Goal: Information Seeking & Learning: Learn about a topic

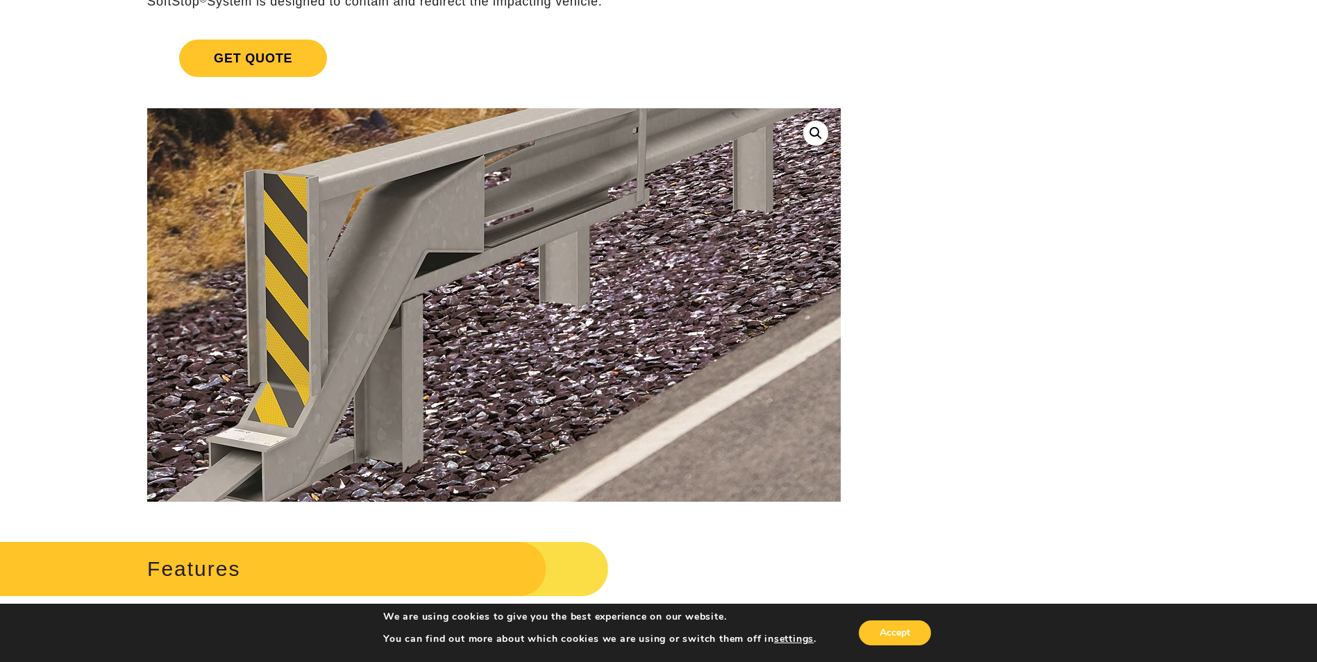
click at [568, 334] on img at bounding box center [418, 258] width 1388 height 1050
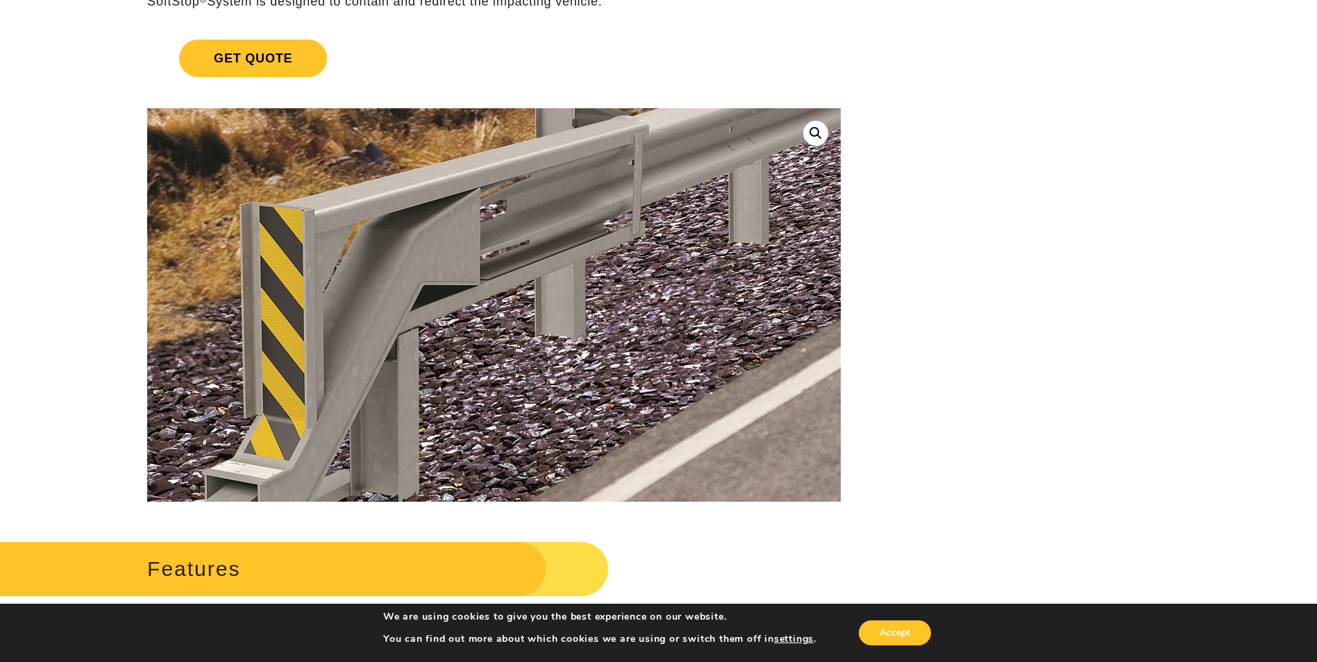
click at [573, 314] on img at bounding box center [414, 290] width 1388 height 1050
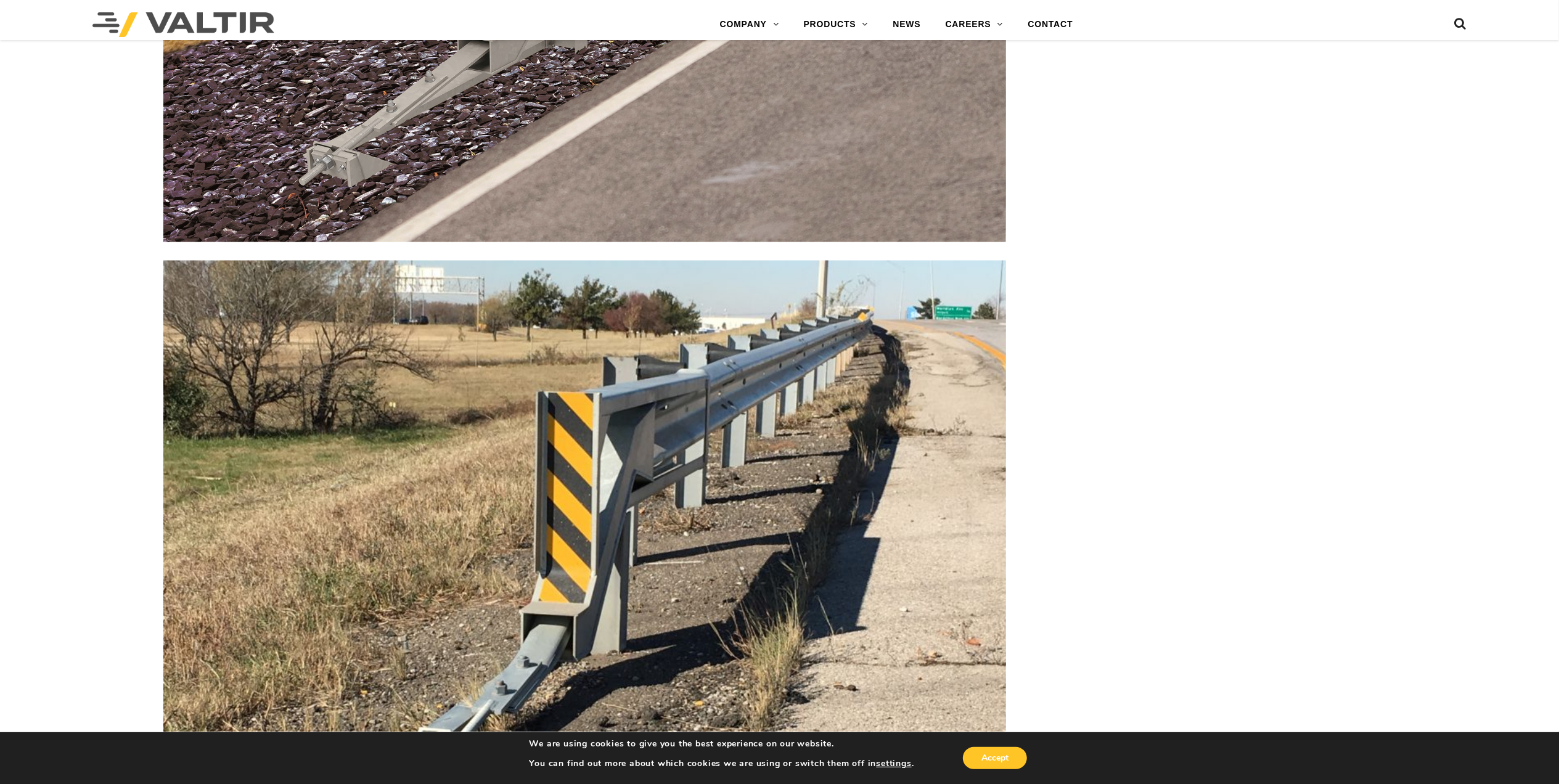
scroll to position [2382, 0]
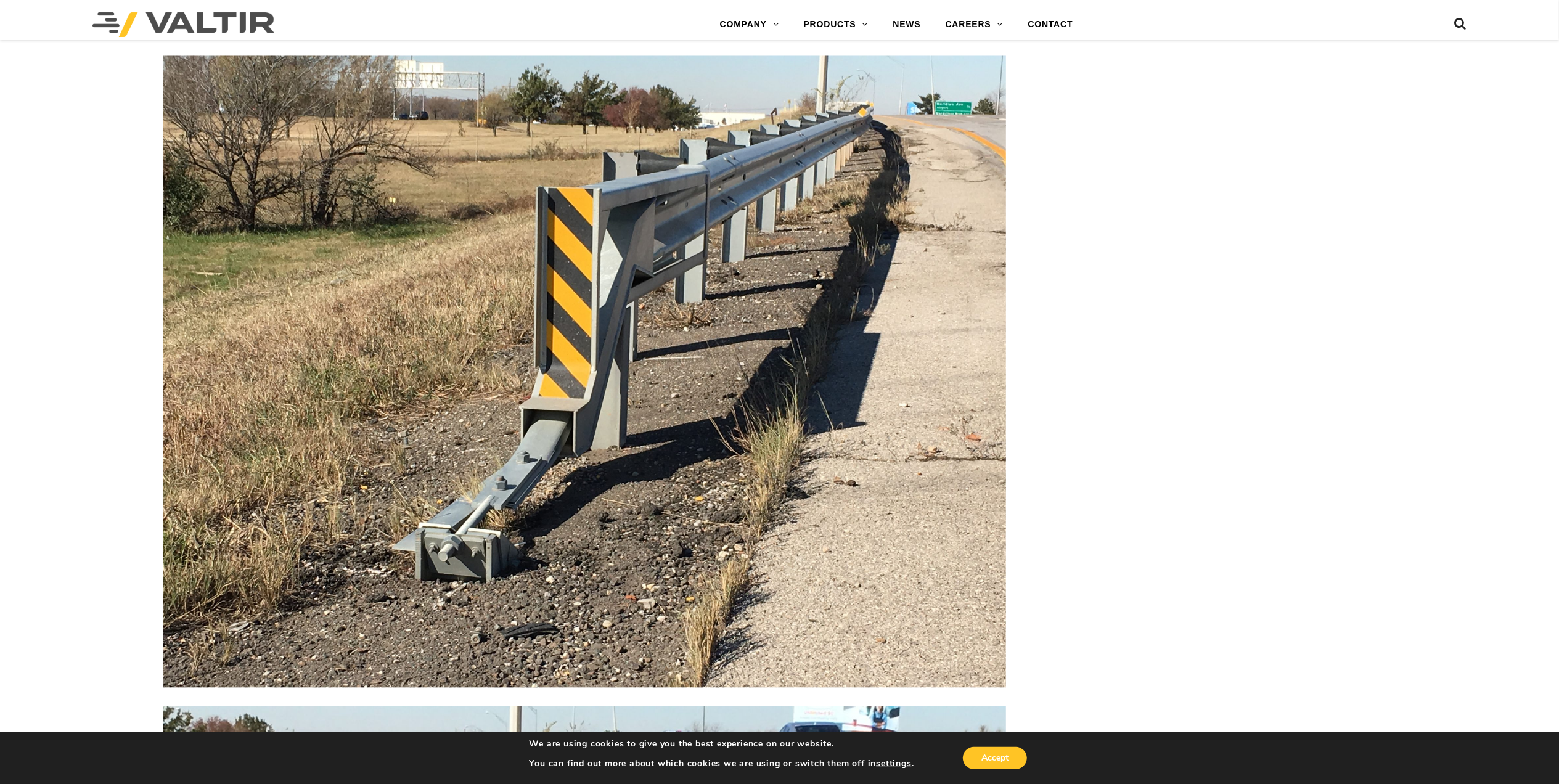
drag, startPoint x: 301, startPoint y: 28, endPoint x: 74, endPoint y: 28, distance: 227.0
click at [74, 28] on div "Menu COMPANY ABOUT VALTIR OUR HISTORY RENTALS INTERNATIONAL PRODUCTS BARRICADES…" at bounding box center [779, 24] width 1559 height 31
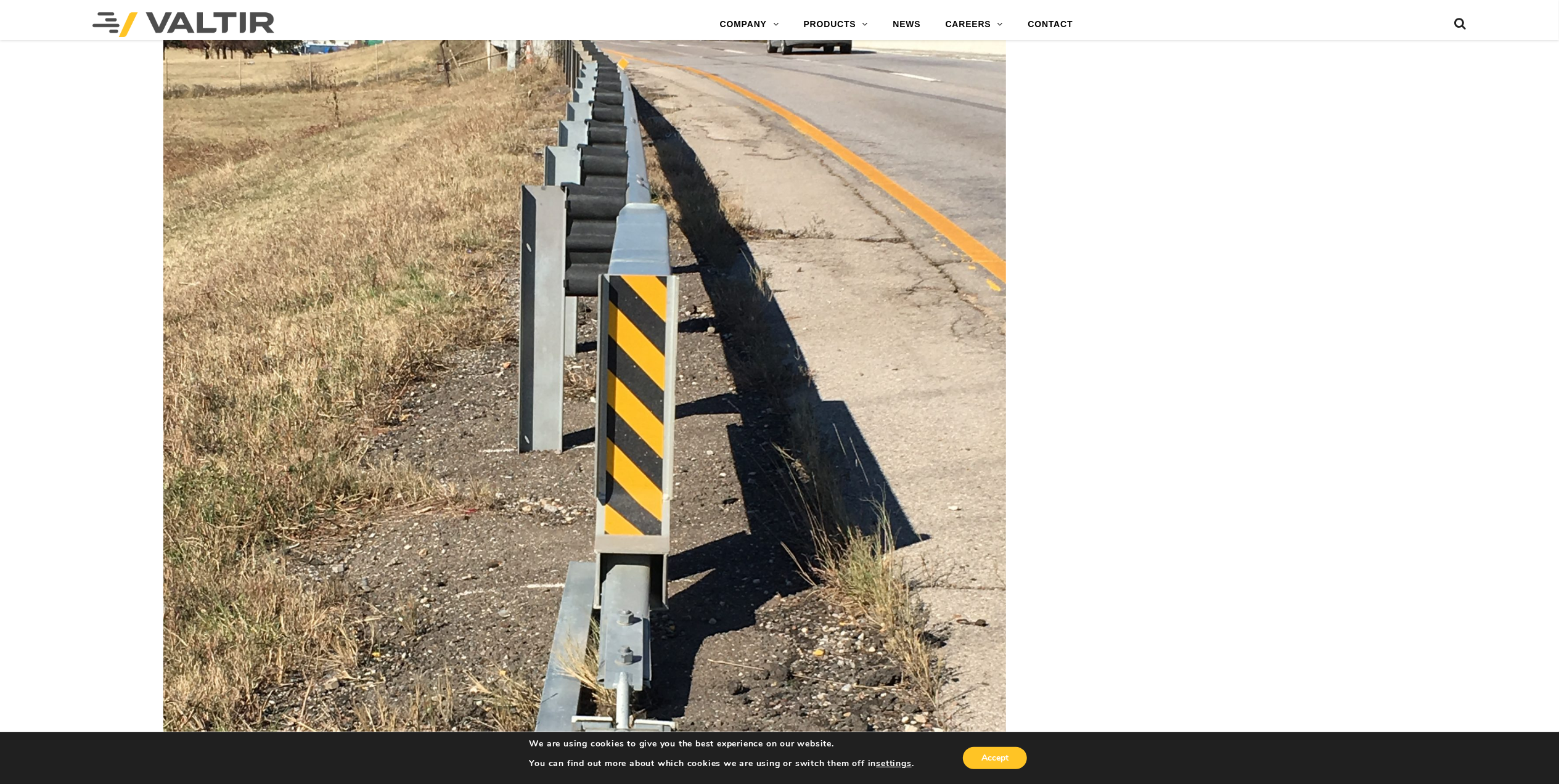
scroll to position [3204, 0]
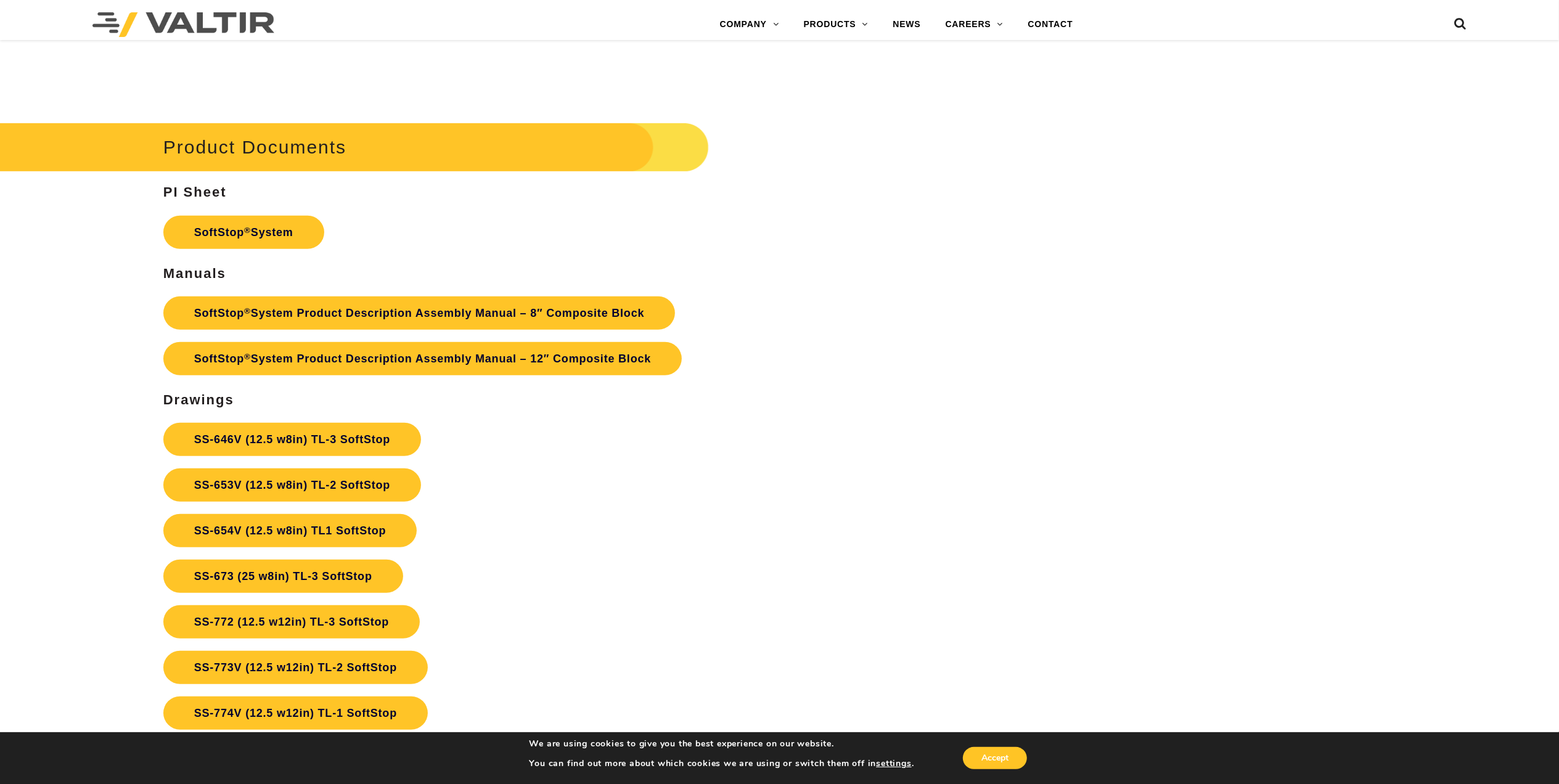
scroll to position [5278, 0]
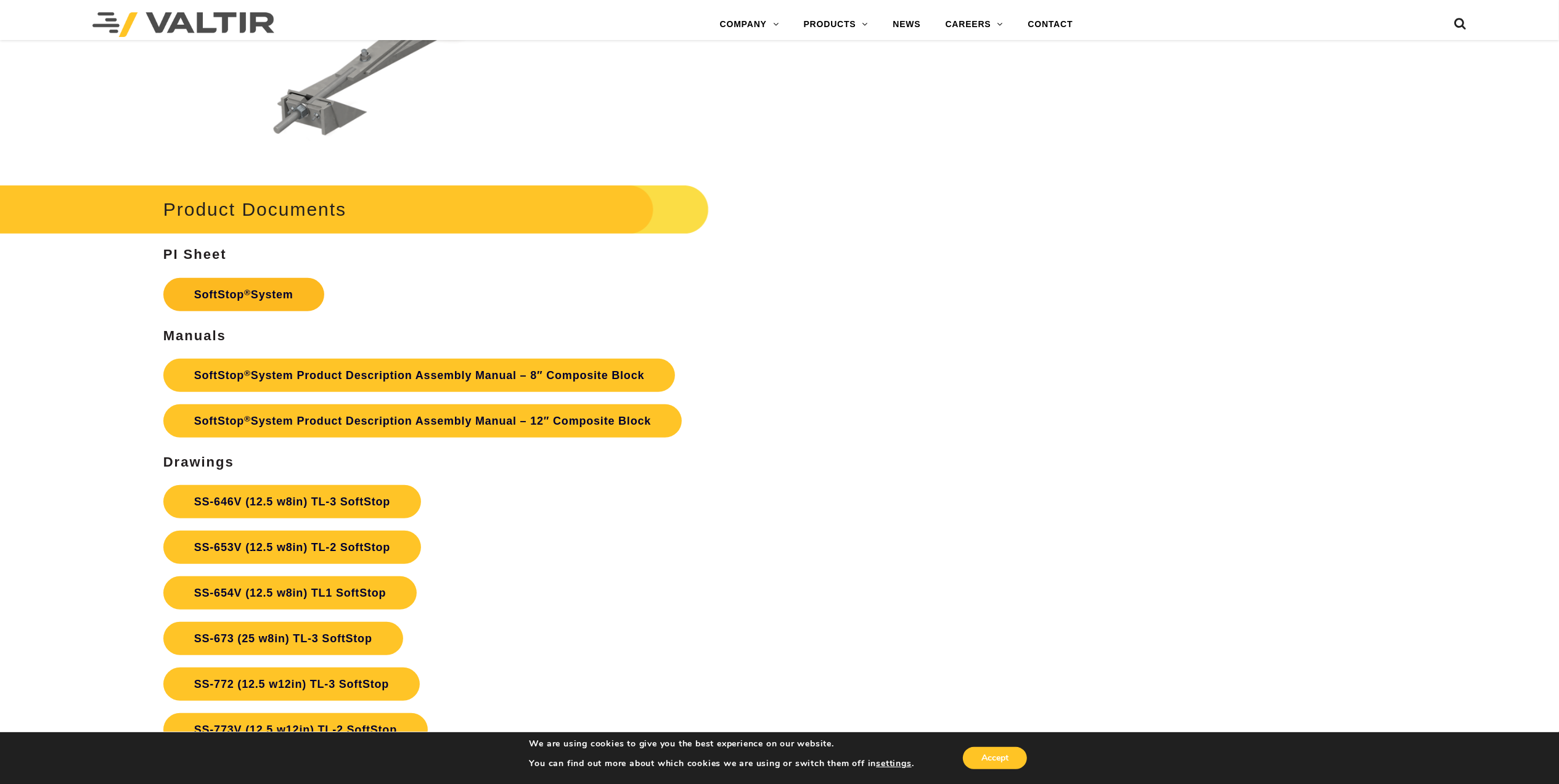
click at [213, 292] on link "SoftStop ® System" at bounding box center [243, 294] width 161 height 33
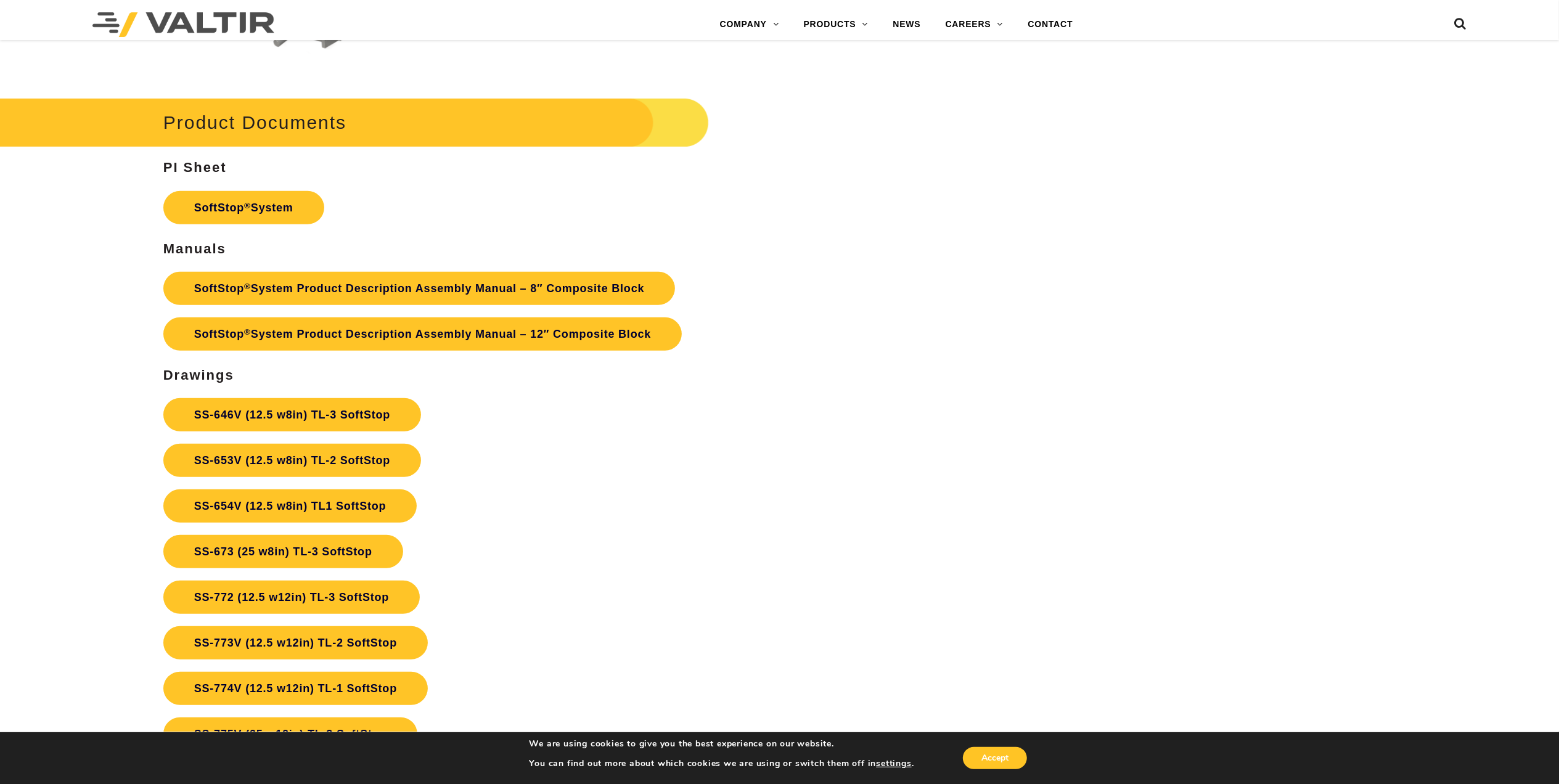
scroll to position [5442, 0]
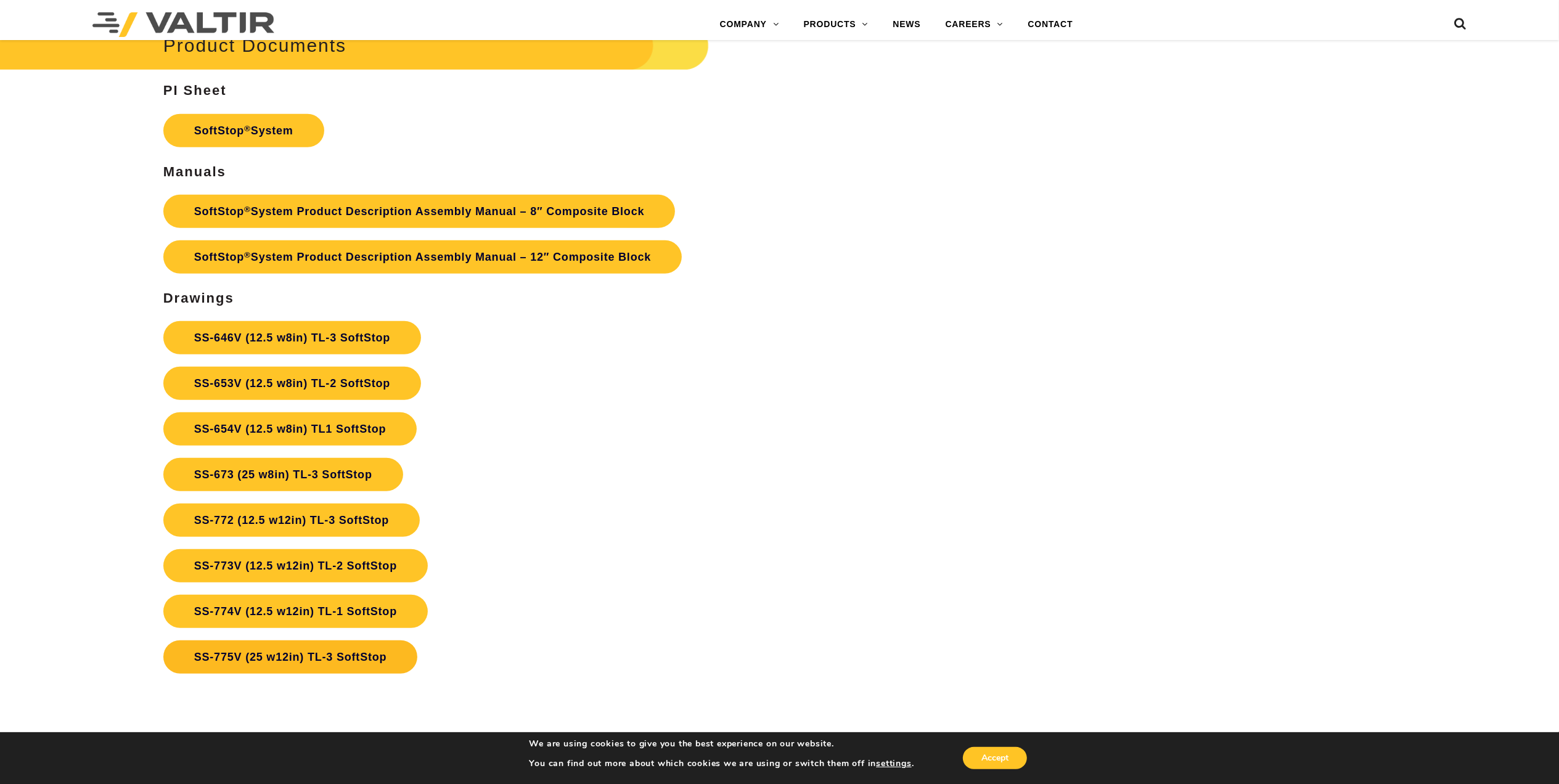
click at [343, 664] on link "SS-775V (25 w12in) TL-3 SoftStop" at bounding box center [290, 656] width 255 height 33
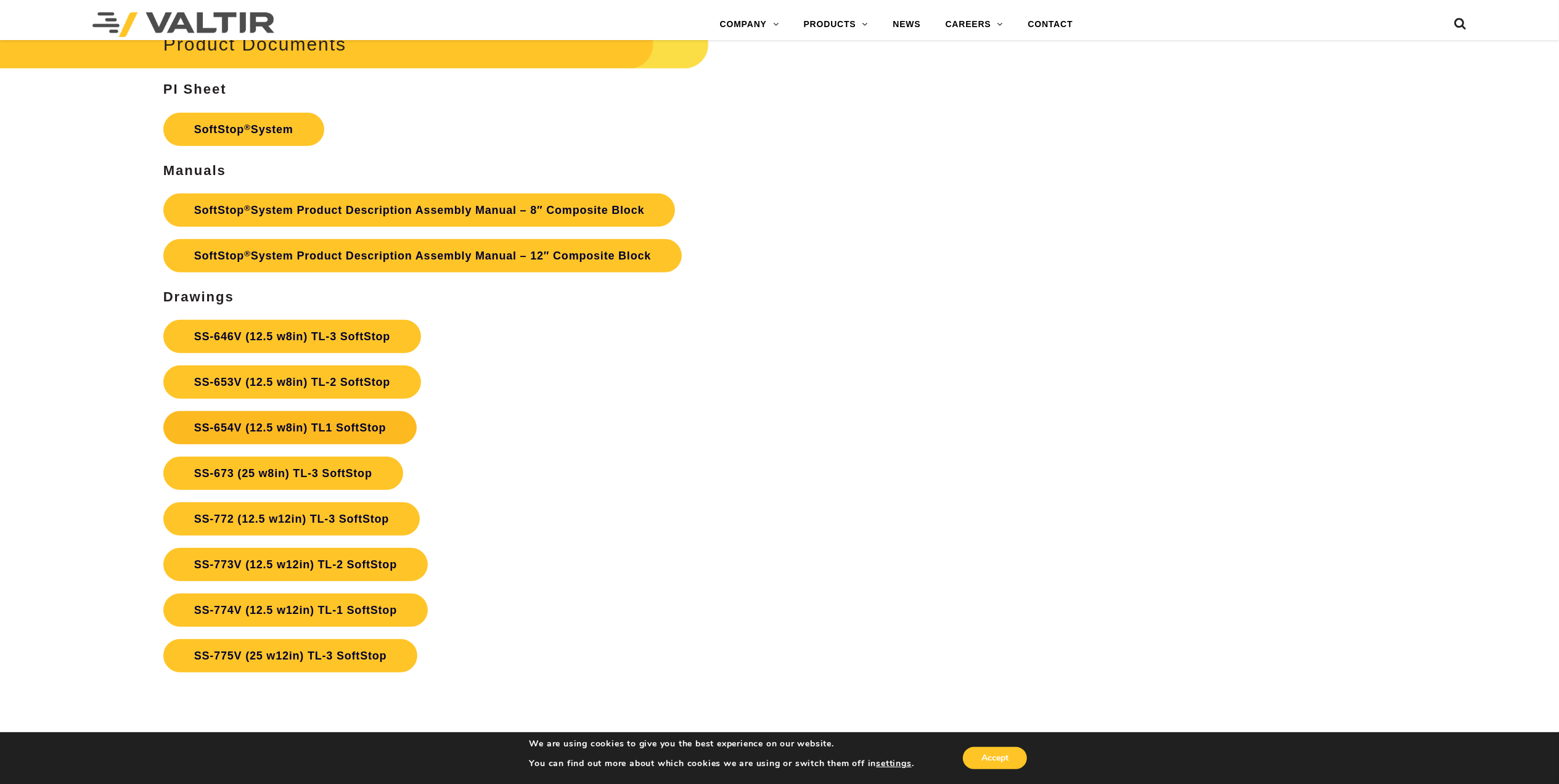
scroll to position [5278, 0]
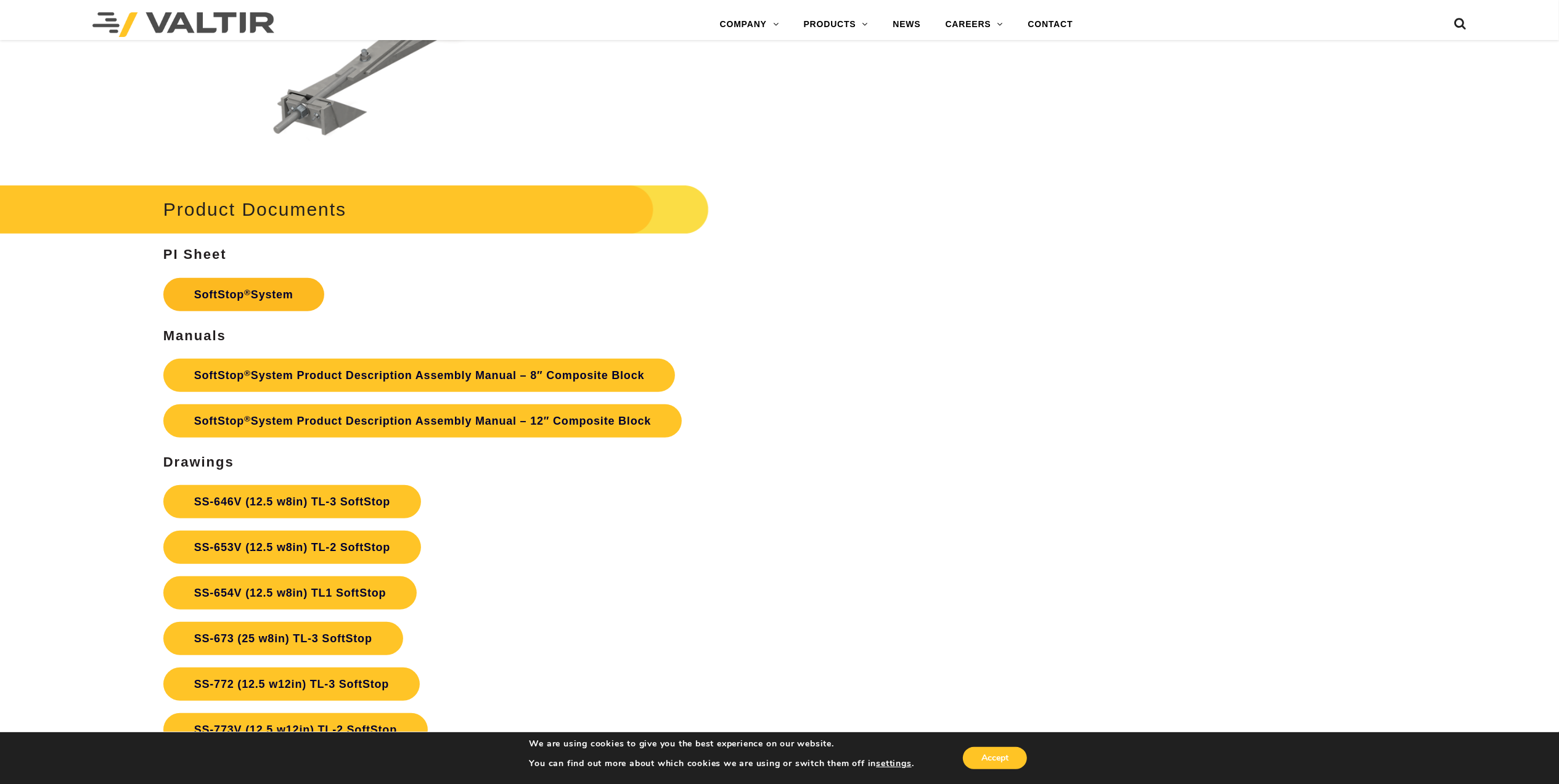
click at [244, 295] on sup "®" at bounding box center [248, 292] width 7 height 9
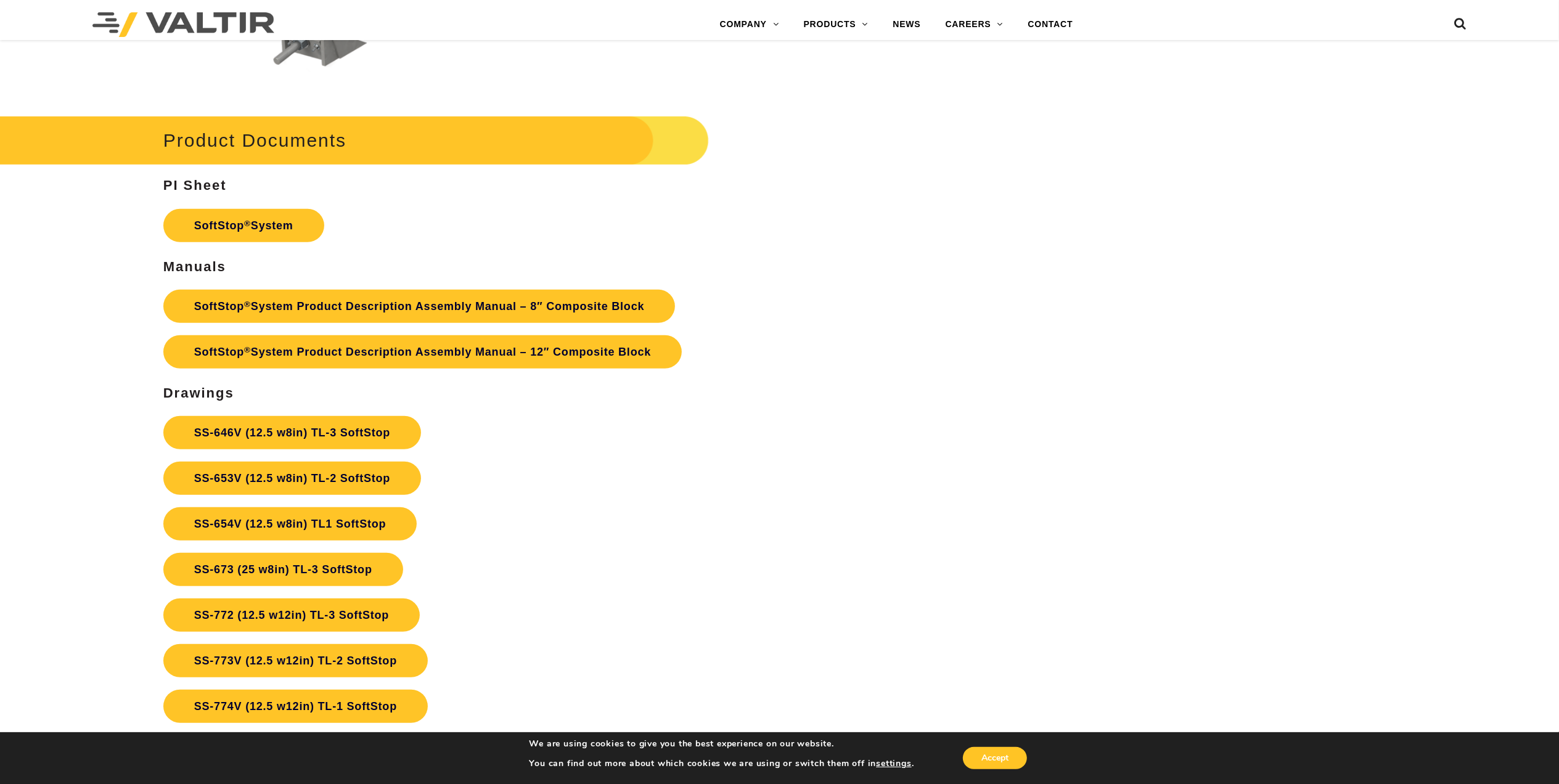
scroll to position [5360, 0]
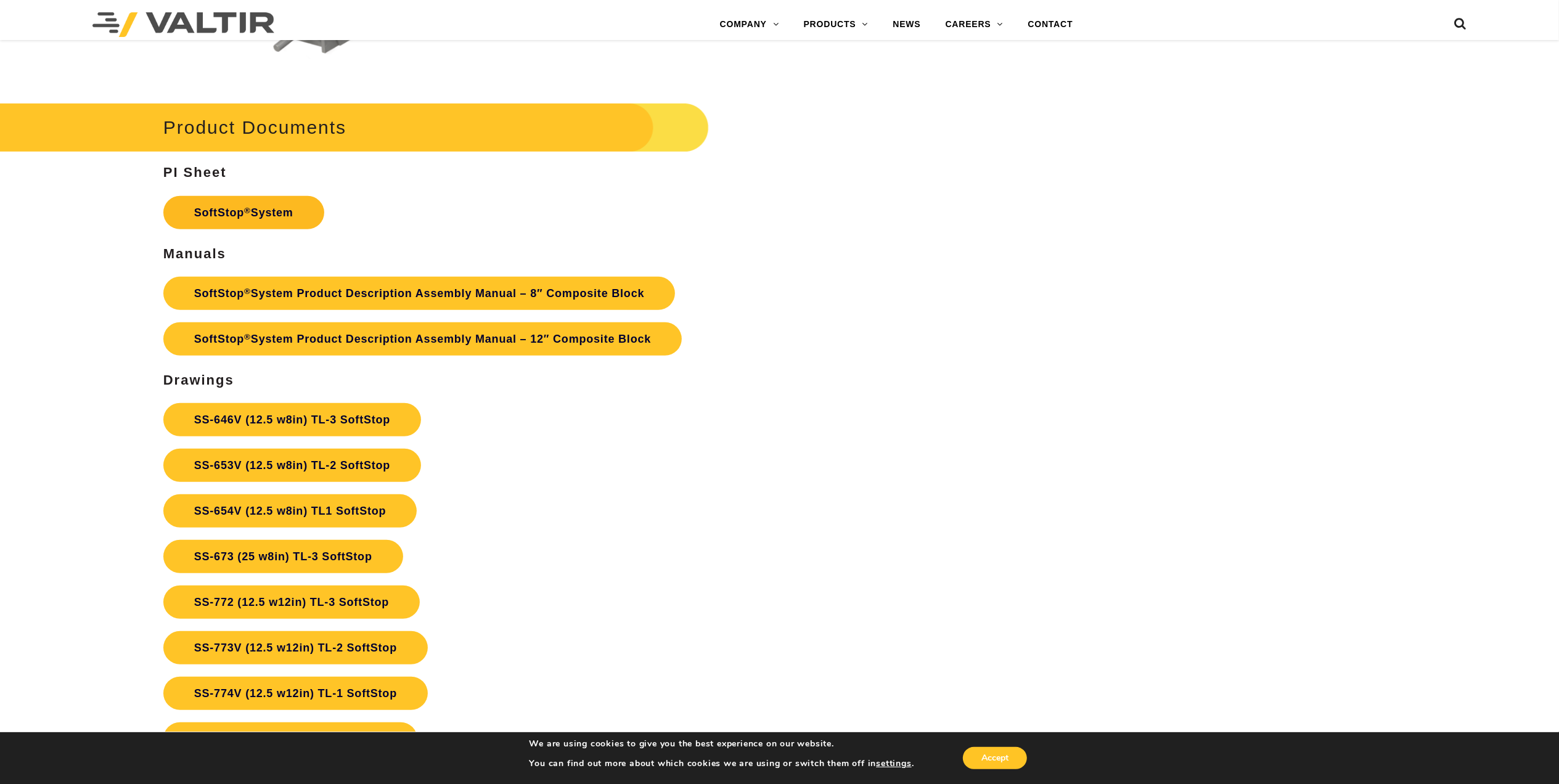
click at [258, 210] on link "SoftStop ® System" at bounding box center [243, 212] width 161 height 33
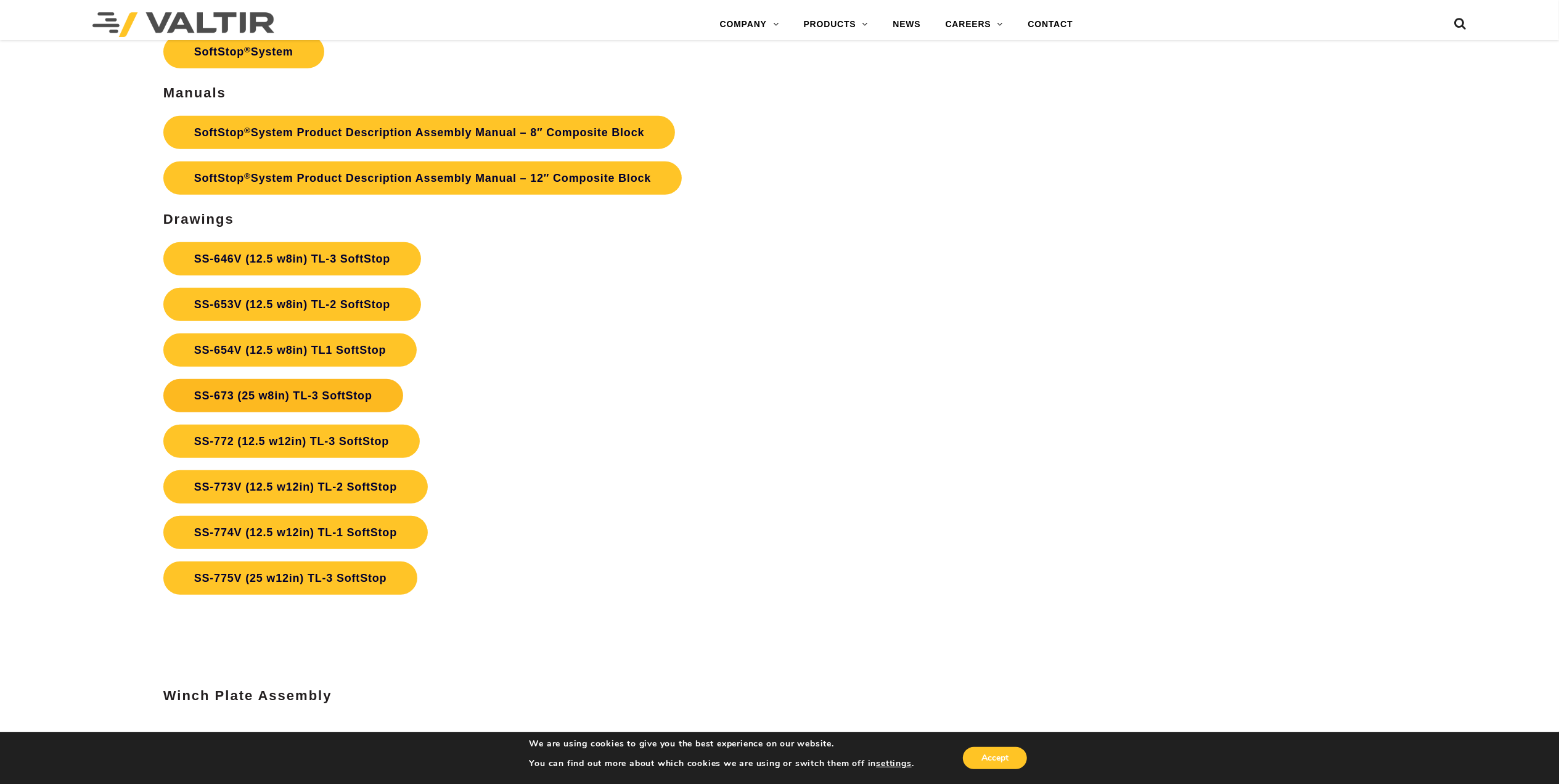
scroll to position [5524, 0]
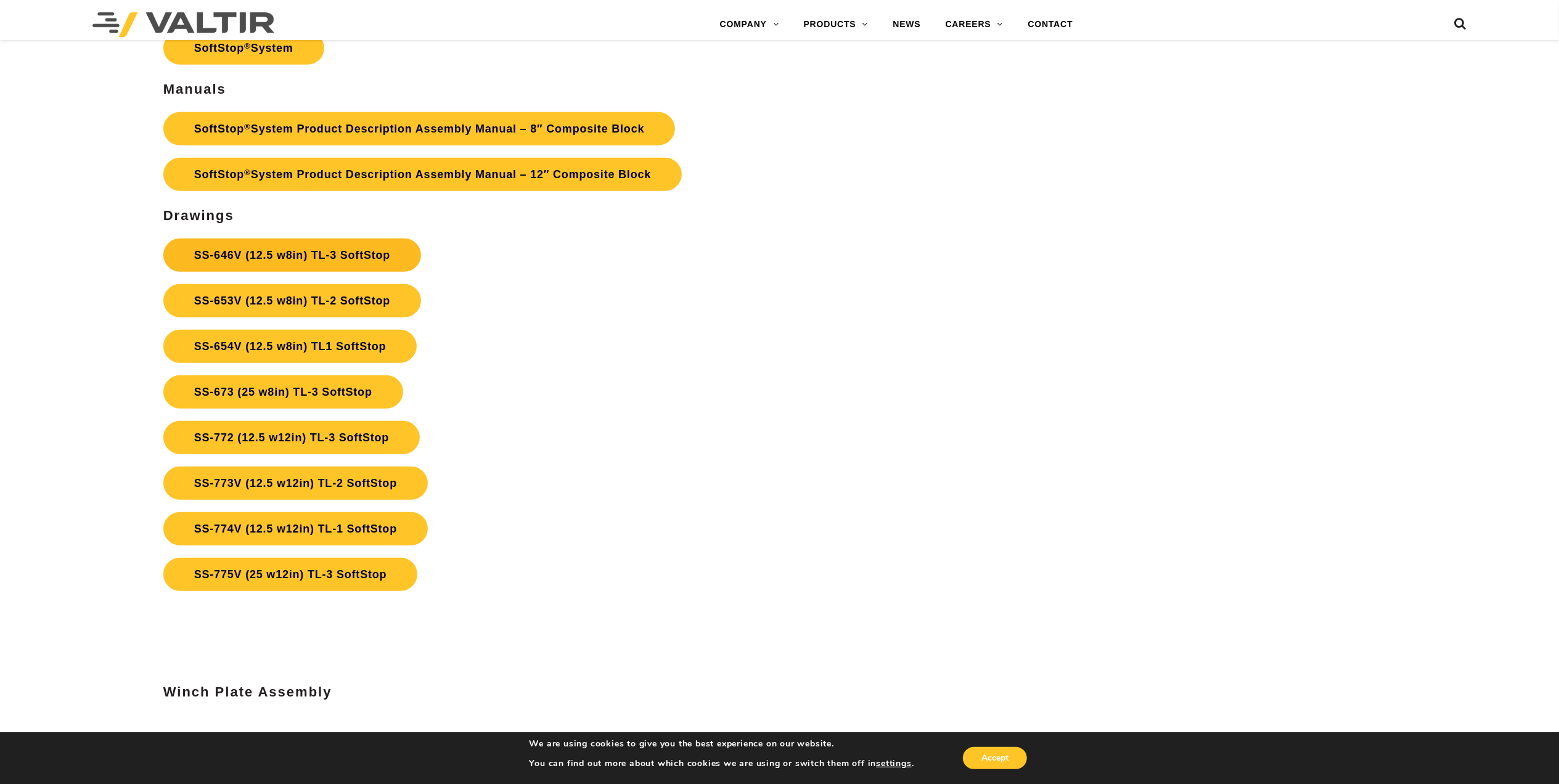
click at [334, 249] on link "SS-646V (12.5 w8in) TL-3 SoftStop" at bounding box center [292, 255] width 258 height 33
